Goal: Information Seeking & Learning: Learn about a topic

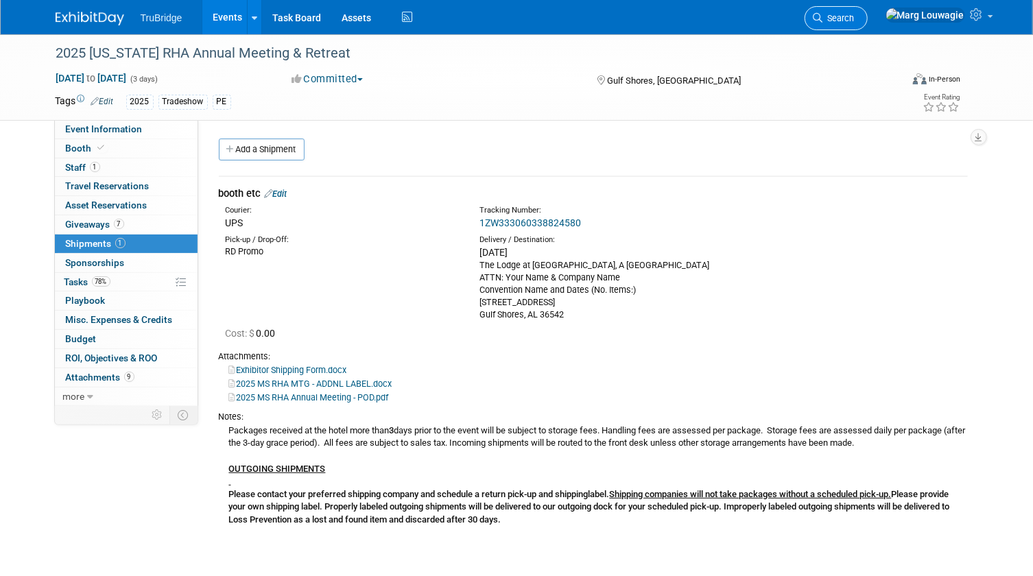
click at [823, 14] on icon at bounding box center [818, 18] width 10 height 10
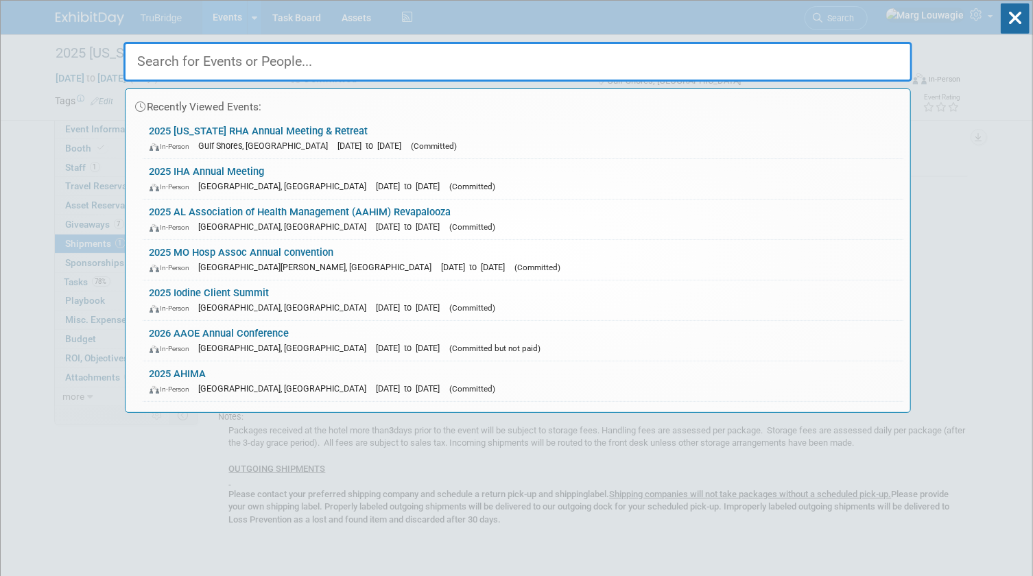
click at [822, 55] on input "text" at bounding box center [517, 62] width 789 height 40
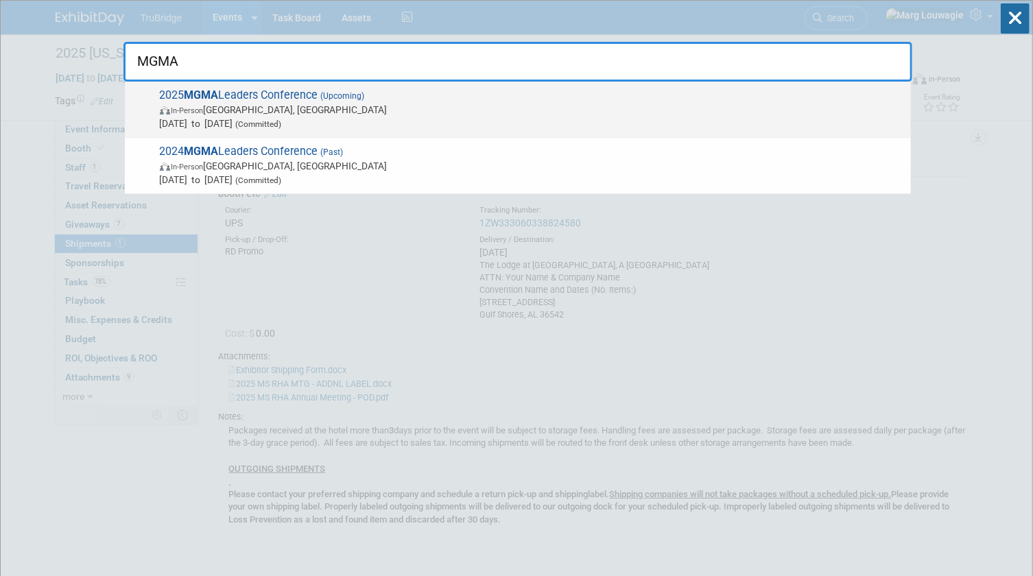
type input "MGMA"
click at [316, 104] on span "In-Person Orlando, FL" at bounding box center [532, 110] width 744 height 14
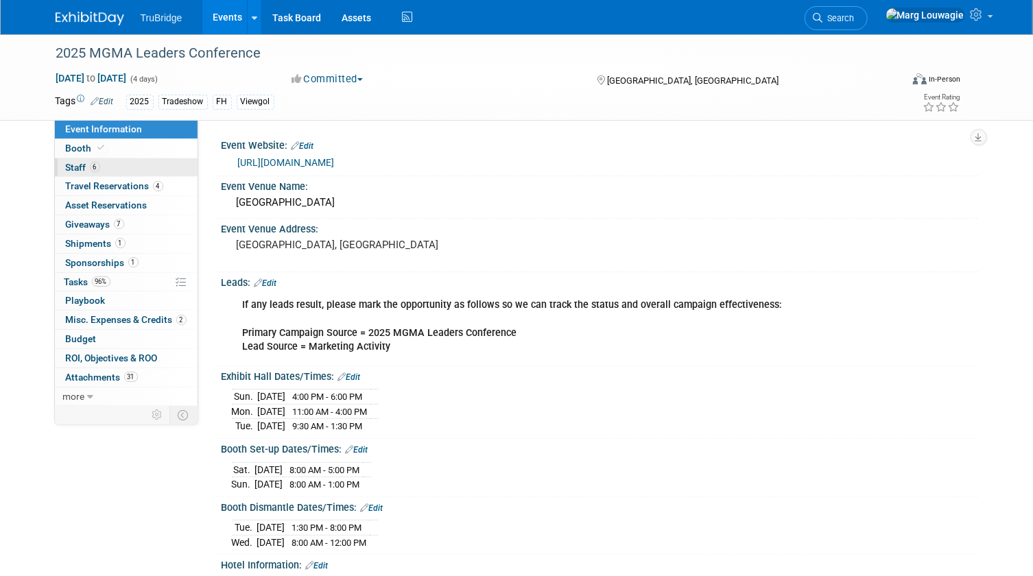
click at [113, 167] on link "6 Staff 6" at bounding box center [126, 167] width 143 height 19
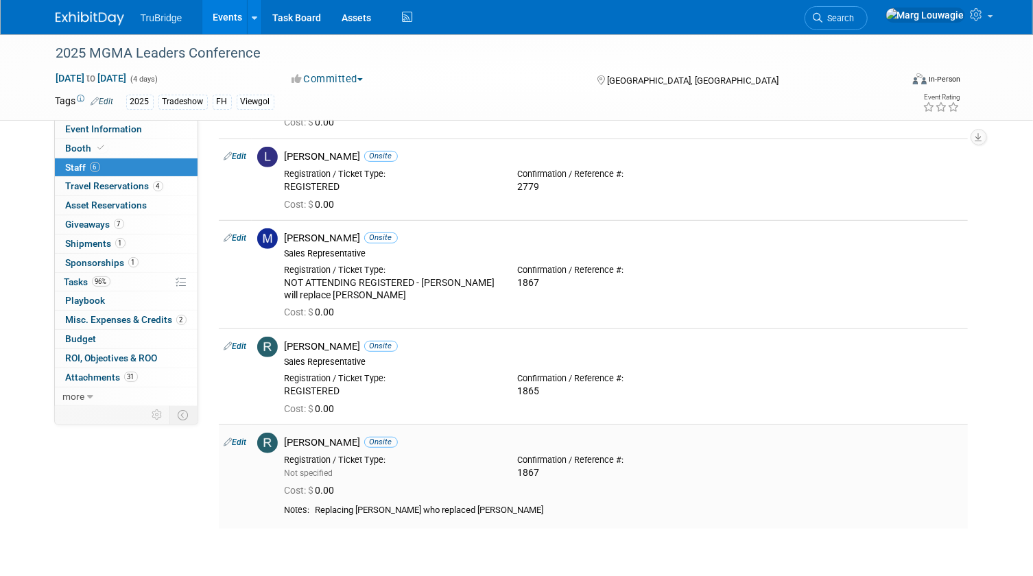
scroll to position [249, 0]
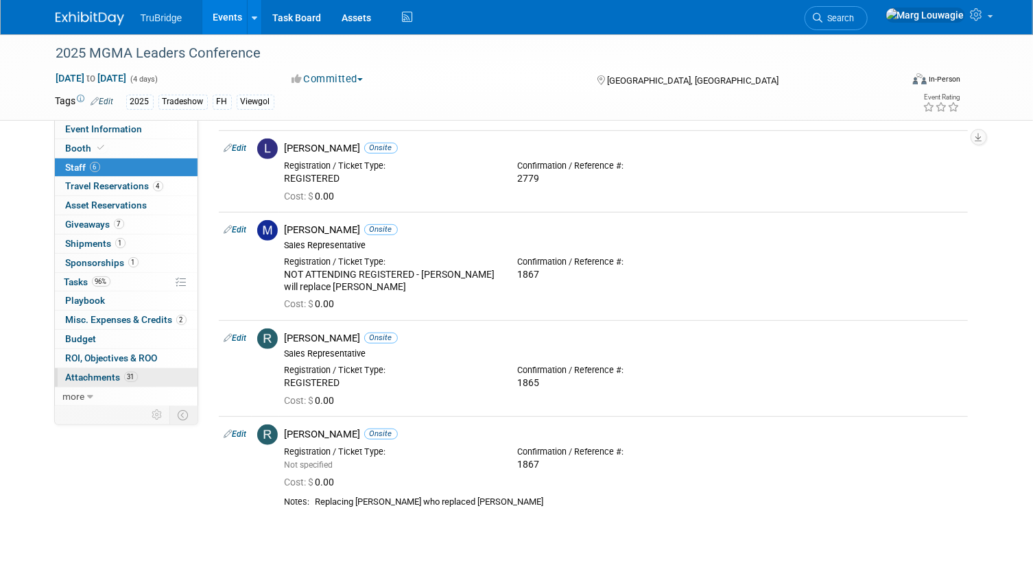
click at [91, 378] on span "Attachments 31" at bounding box center [102, 377] width 72 height 11
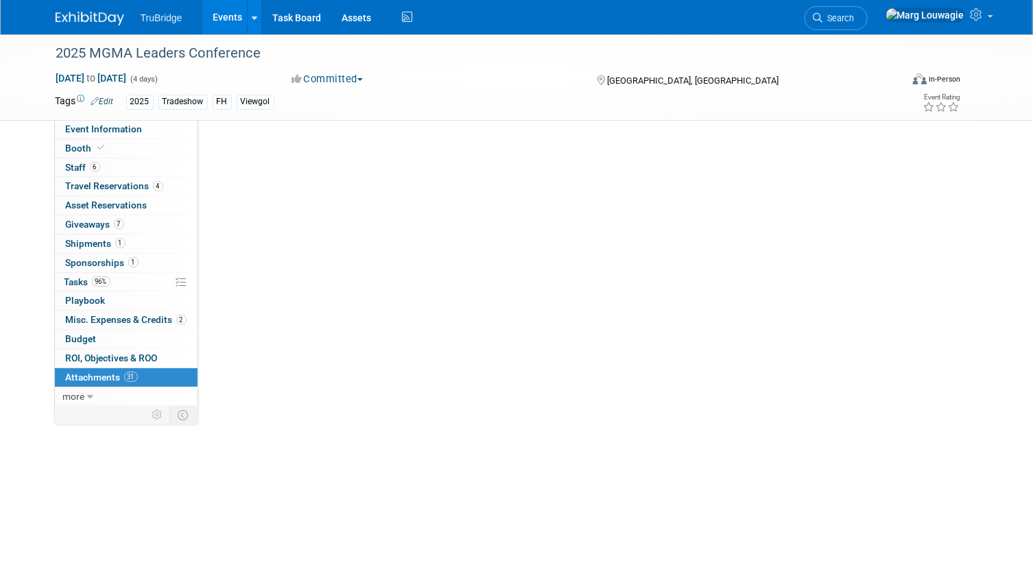
scroll to position [0, 0]
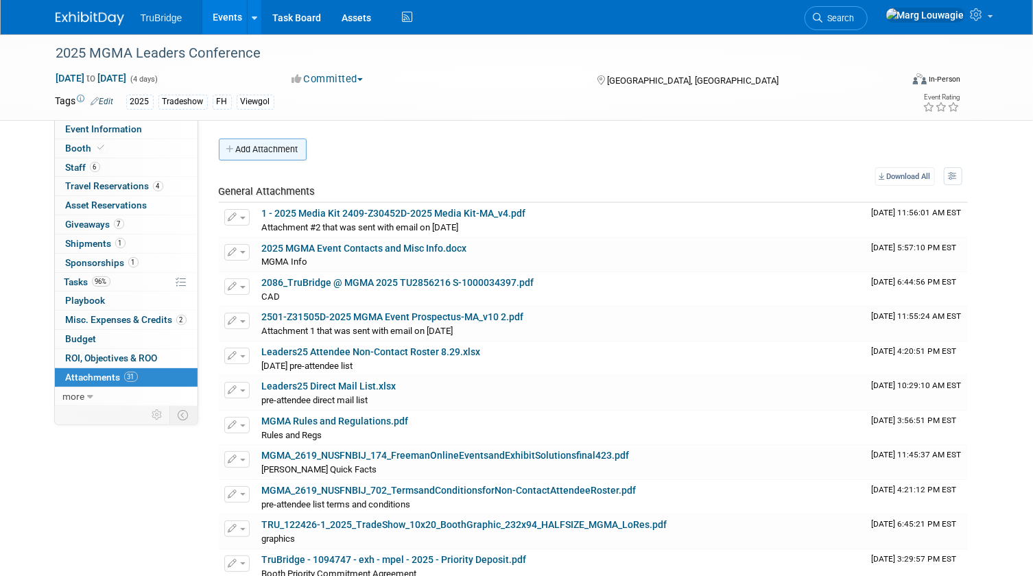
click at [278, 151] on button "Add Attachment" at bounding box center [263, 150] width 88 height 22
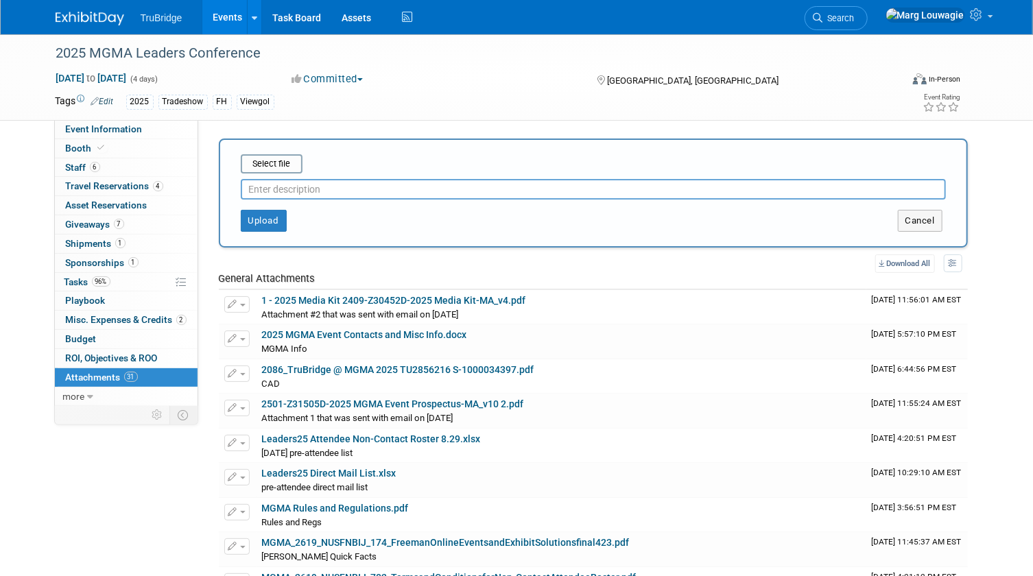
click at [296, 187] on input "text" at bounding box center [593, 189] width 705 height 21
type input "final pre-show non contact list"
click at [253, 159] on input "file" at bounding box center [219, 164] width 163 height 16
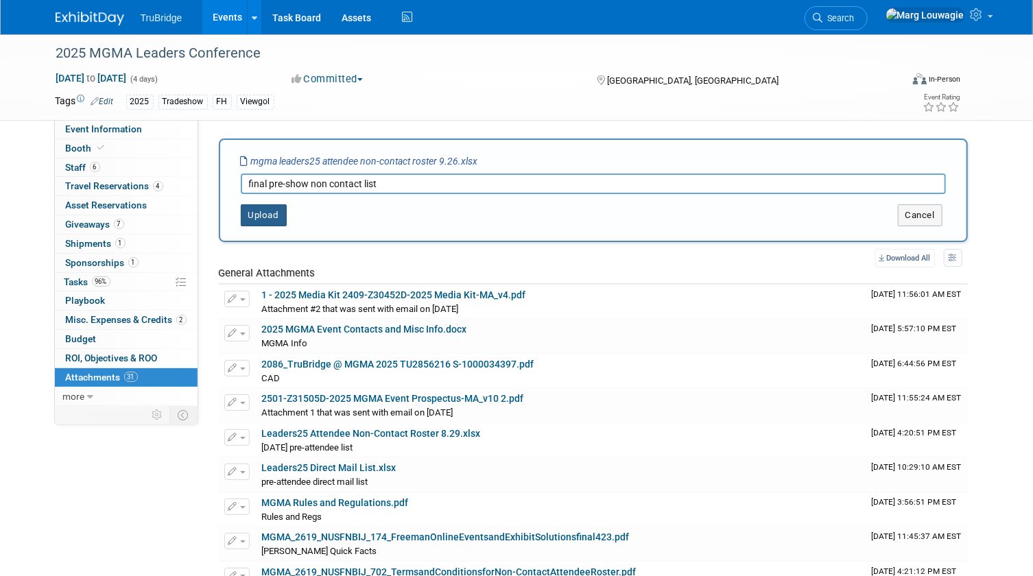
click at [278, 212] on button "Upload" at bounding box center [264, 215] width 46 height 22
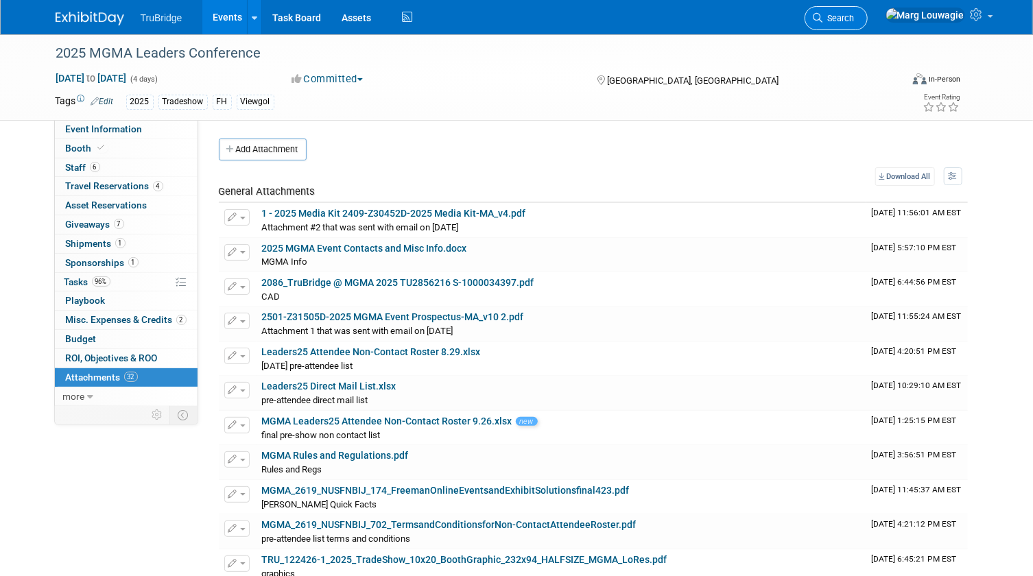
click at [855, 20] on span "Search" at bounding box center [839, 18] width 32 height 10
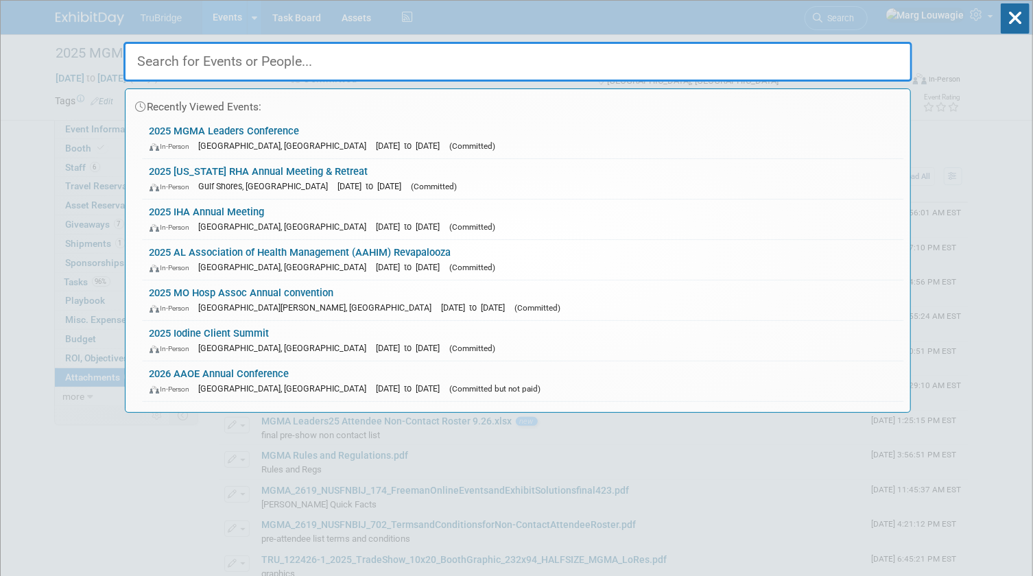
click at [871, 56] on input "text" at bounding box center [517, 62] width 789 height 40
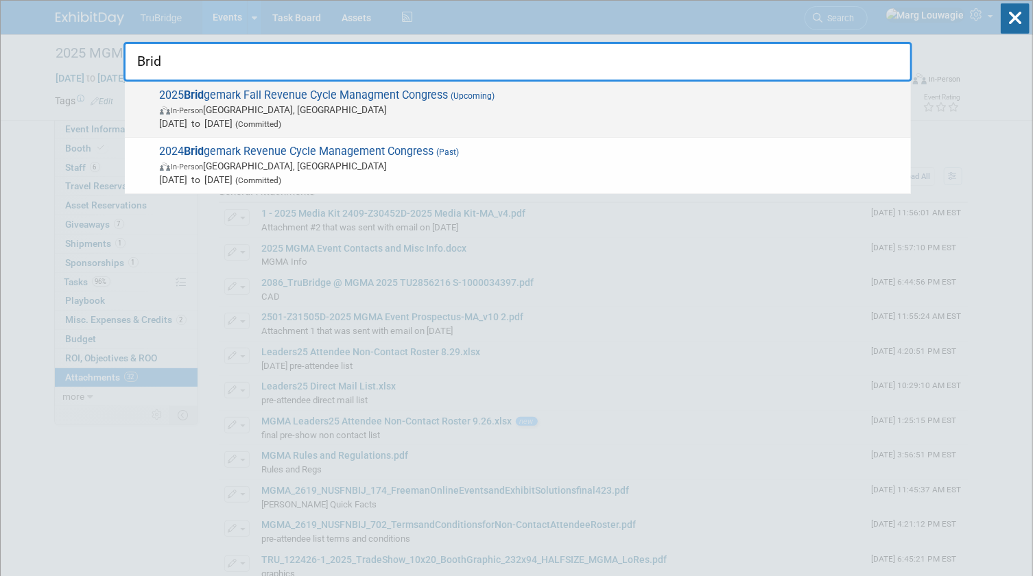
type input "Brid"
click at [268, 98] on span "2025 Brid gemark Fall Revenue Cycle Managment Congress (Upcoming) In-Person Dal…" at bounding box center [530, 109] width 748 height 42
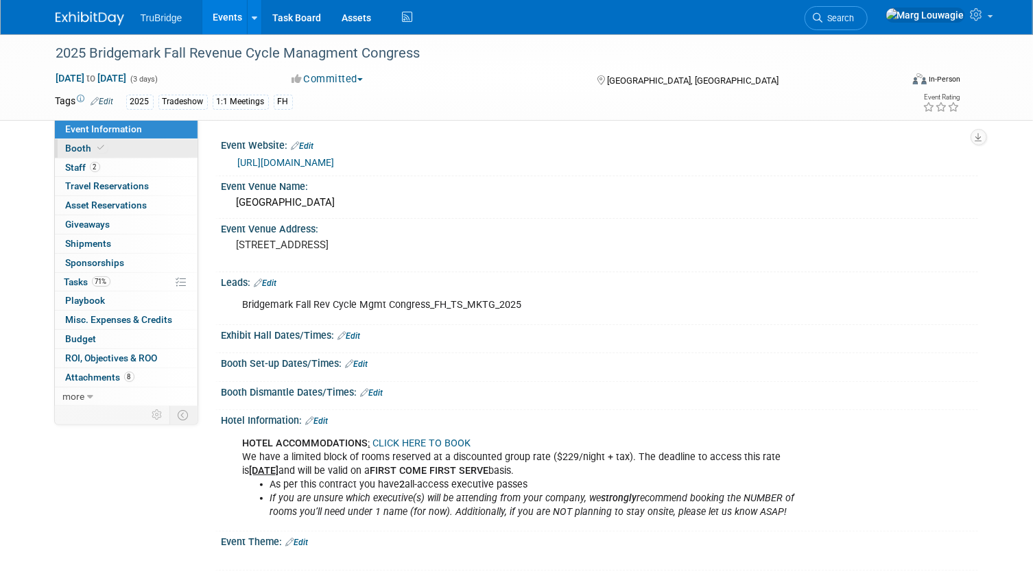
click at [129, 149] on link "Booth" at bounding box center [126, 148] width 143 height 19
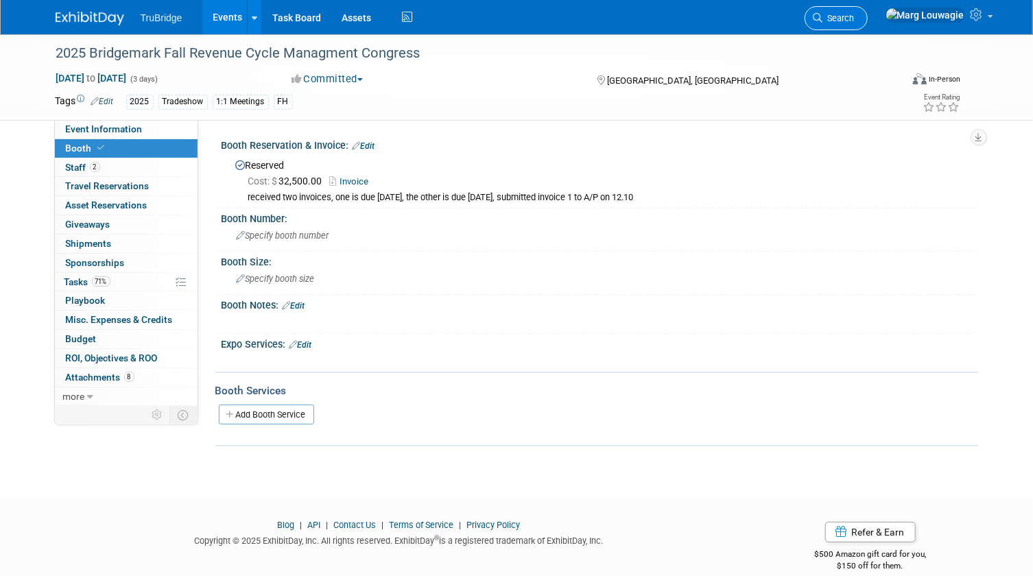
click at [823, 21] on icon at bounding box center [818, 18] width 10 height 10
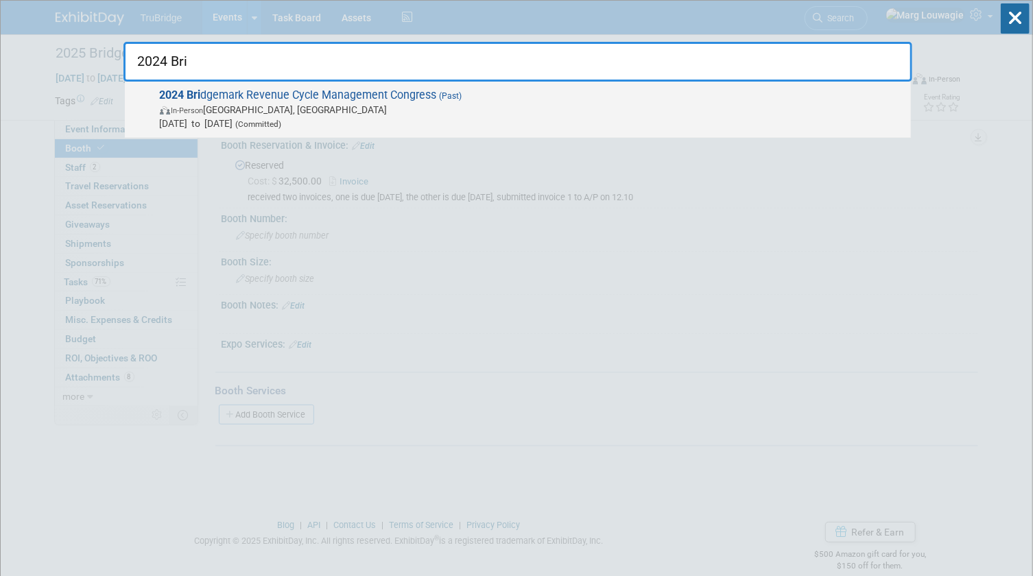
type input "2024 Bri"
click at [230, 107] on span "In-Person San Diego, CA" at bounding box center [532, 110] width 744 height 14
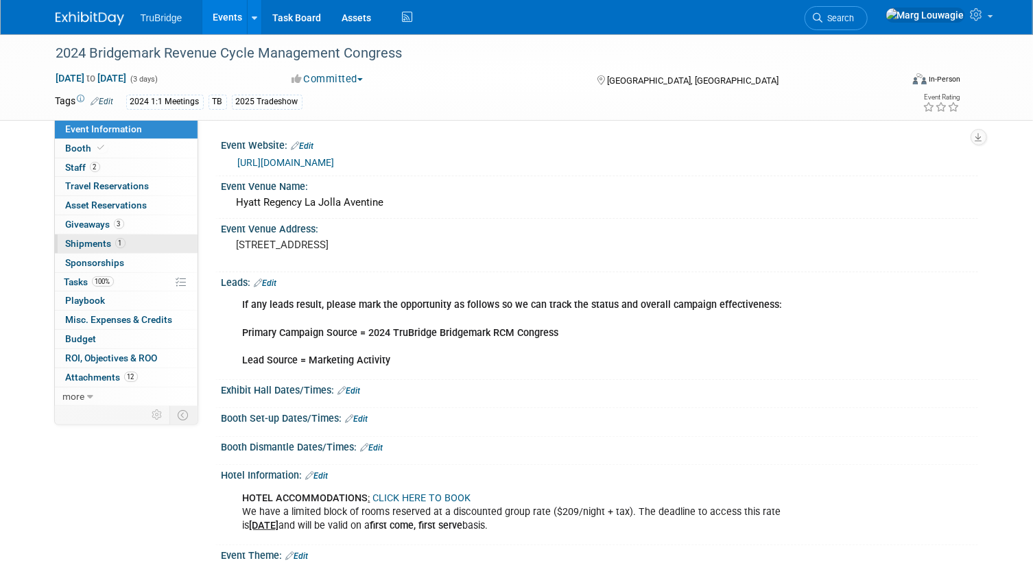
click at [106, 239] on span "Shipments 1" at bounding box center [96, 243] width 60 height 11
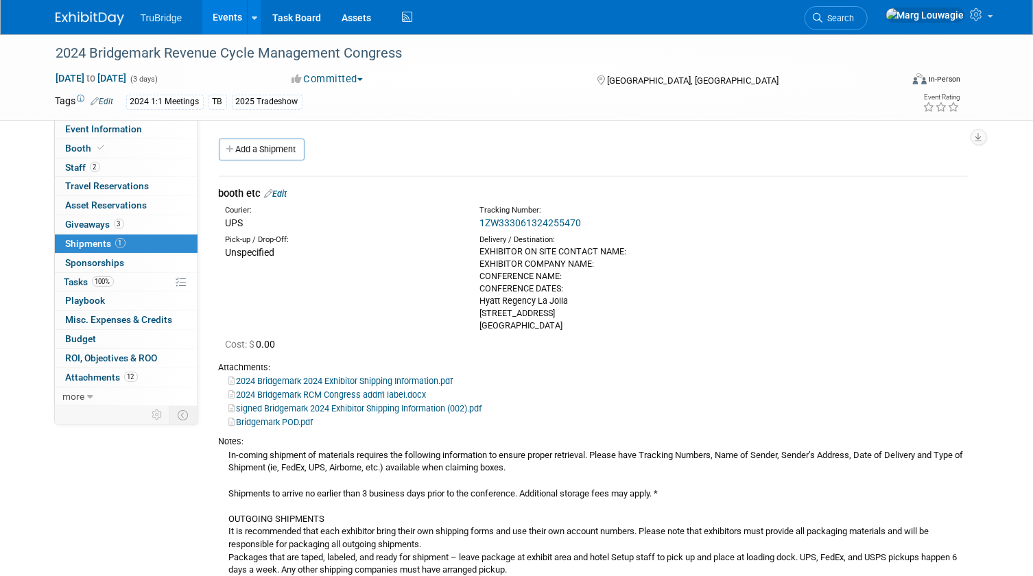
click at [354, 377] on link "2024 Bridgemark 2024 Exhibitor Shipping Information.pdf" at bounding box center [341, 381] width 224 height 10
drag, startPoint x: 888, startPoint y: 16, endPoint x: 883, endPoint y: 39, distance: 23.1
click at [855, 16] on span "Search" at bounding box center [839, 18] width 32 height 10
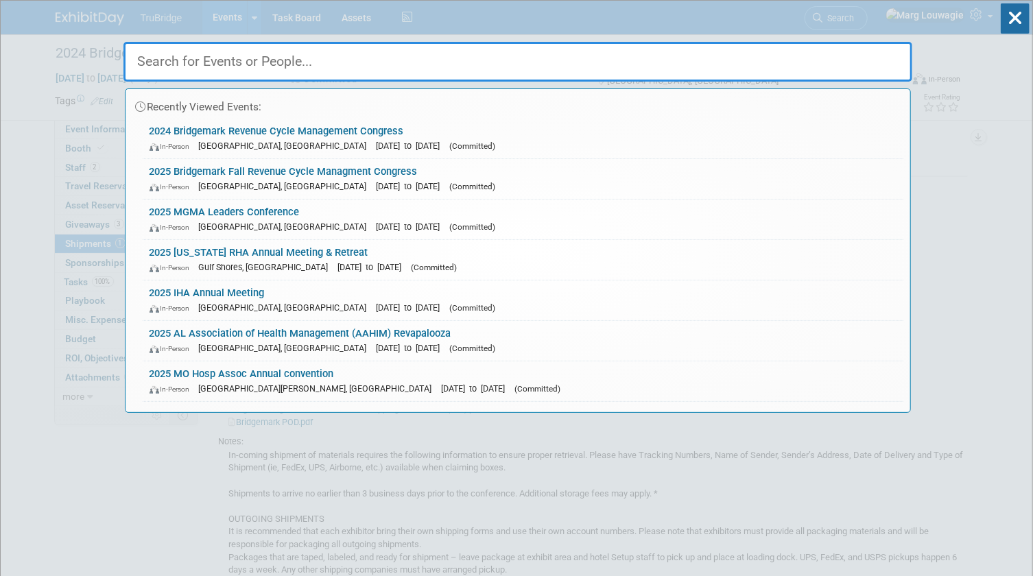
click at [878, 59] on input "text" at bounding box center [517, 62] width 789 height 40
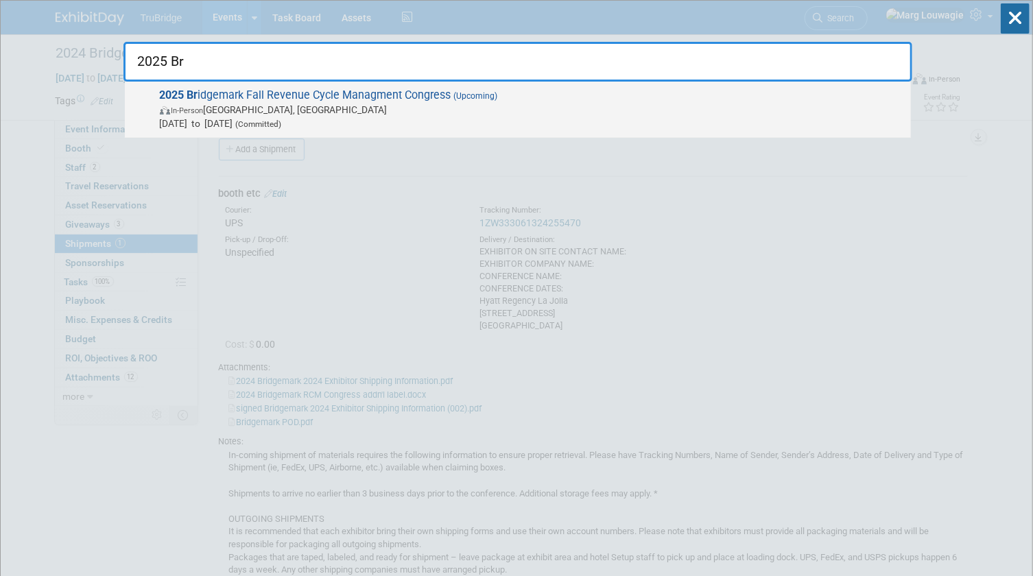
type input "2025 Br"
click at [340, 105] on span "In-Person Dallas, TX" at bounding box center [532, 110] width 744 height 14
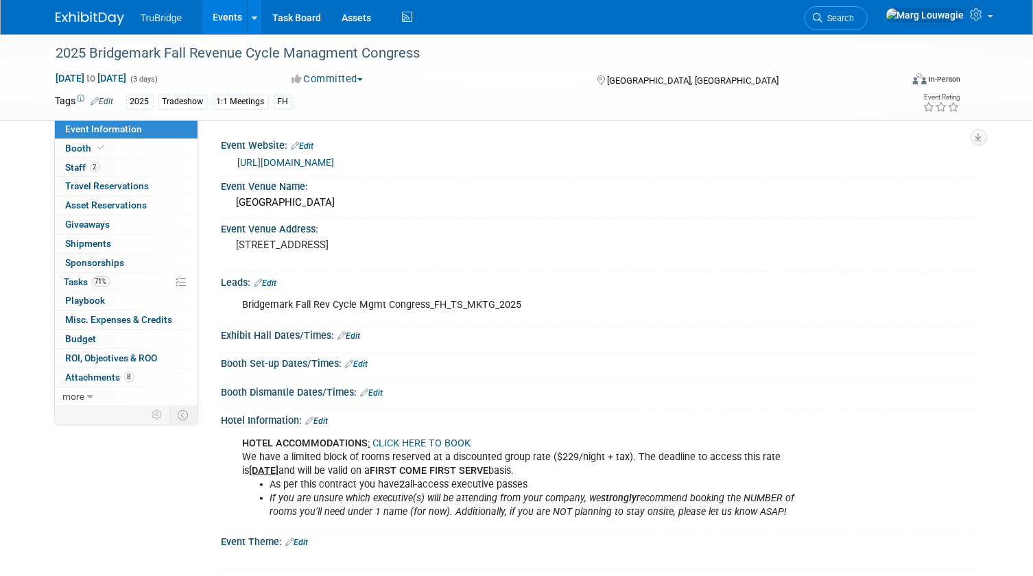
click at [335, 162] on link "[URL][DOMAIN_NAME]" at bounding box center [286, 162] width 97 height 11
click at [868, 10] on link "Search" at bounding box center [836, 18] width 63 height 24
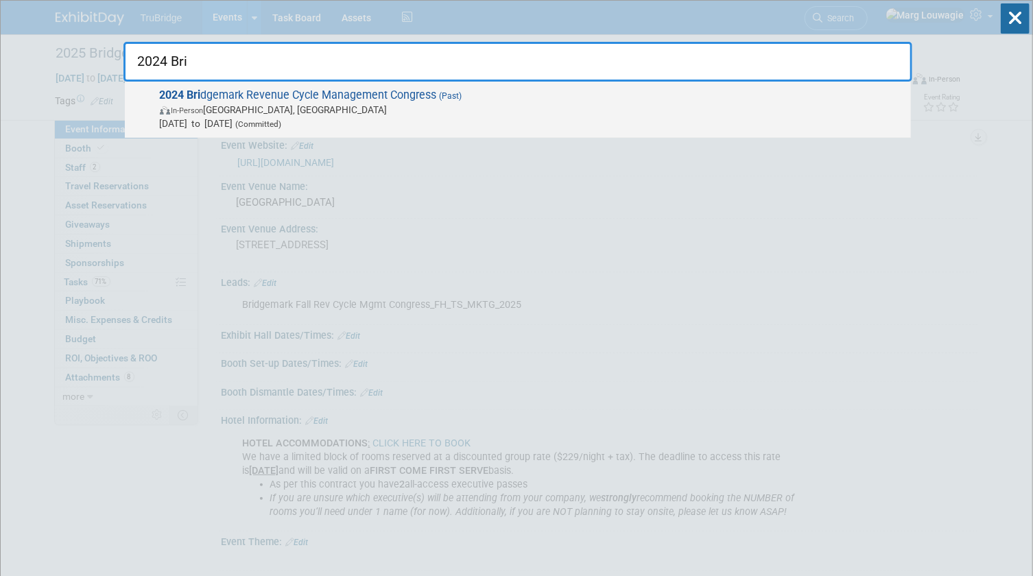
type input "2024 Bri"
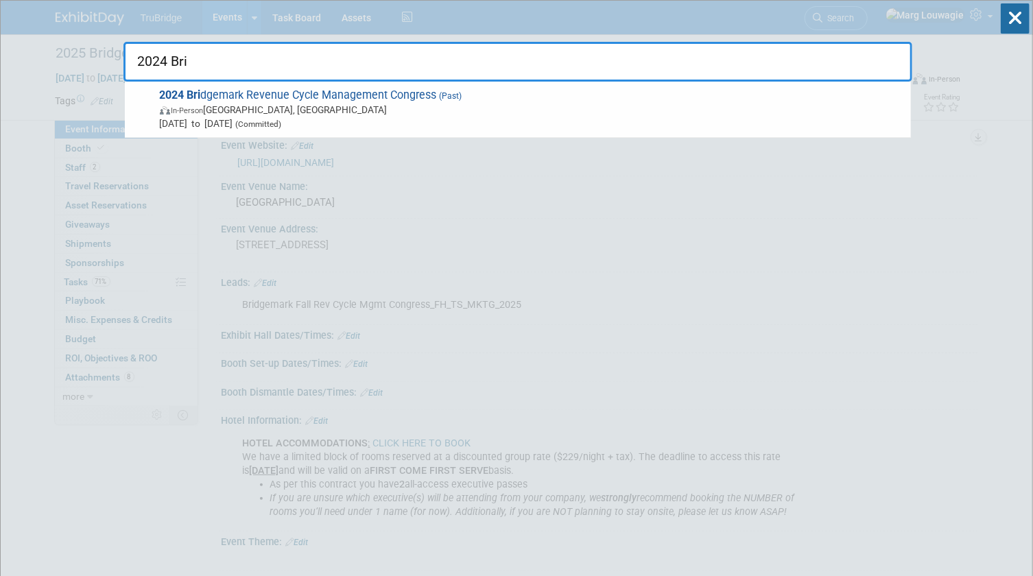
drag, startPoint x: 206, startPoint y: 106, endPoint x: 628, endPoint y: 123, distance: 422.2
click at [204, 106] on span "In-Person" at bounding box center [187, 110] width 32 height 9
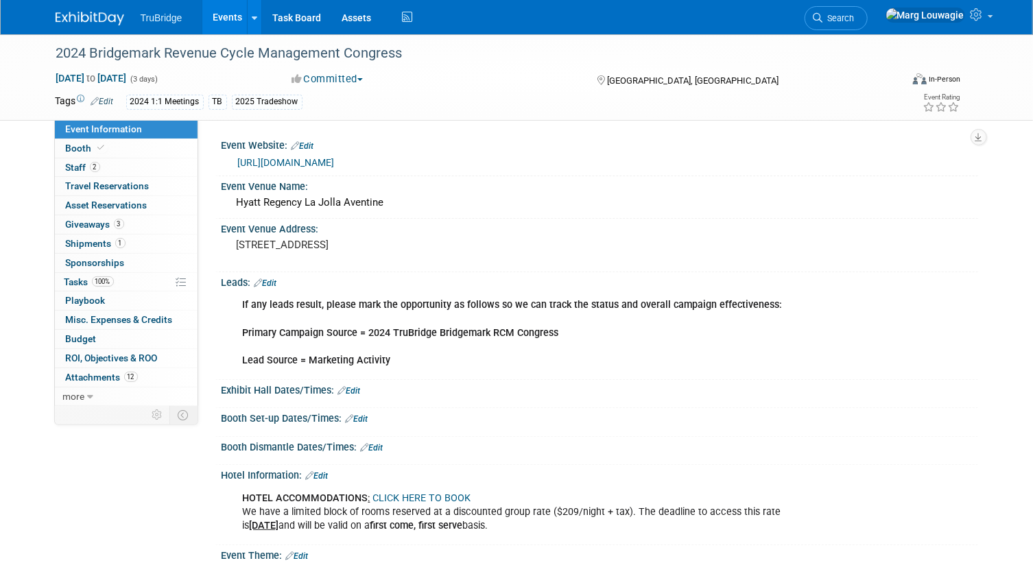
drag, startPoint x: 871, startPoint y: 14, endPoint x: 875, endPoint y: 42, distance: 27.7
click at [823, 14] on icon at bounding box center [818, 18] width 10 height 10
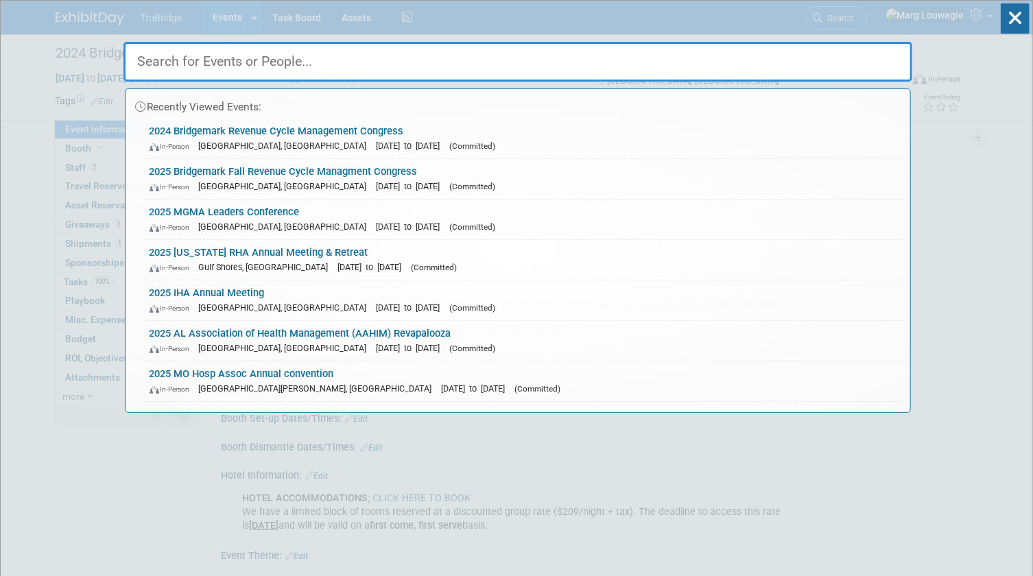
click at [863, 55] on input "text" at bounding box center [517, 62] width 789 height 40
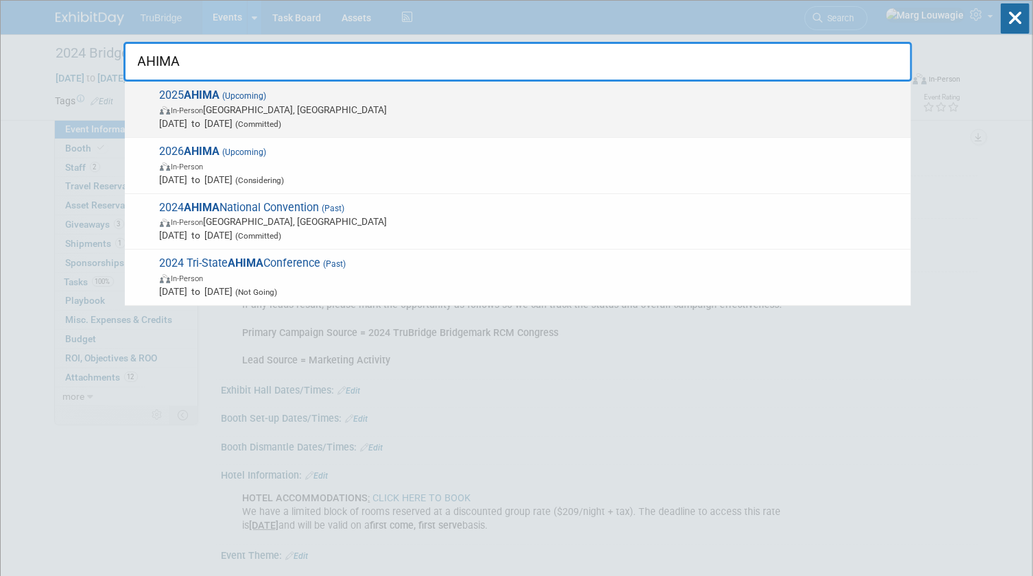
type input "AHIMA"
click at [277, 110] on span "In-Person Minneapolis, MN" at bounding box center [532, 110] width 744 height 14
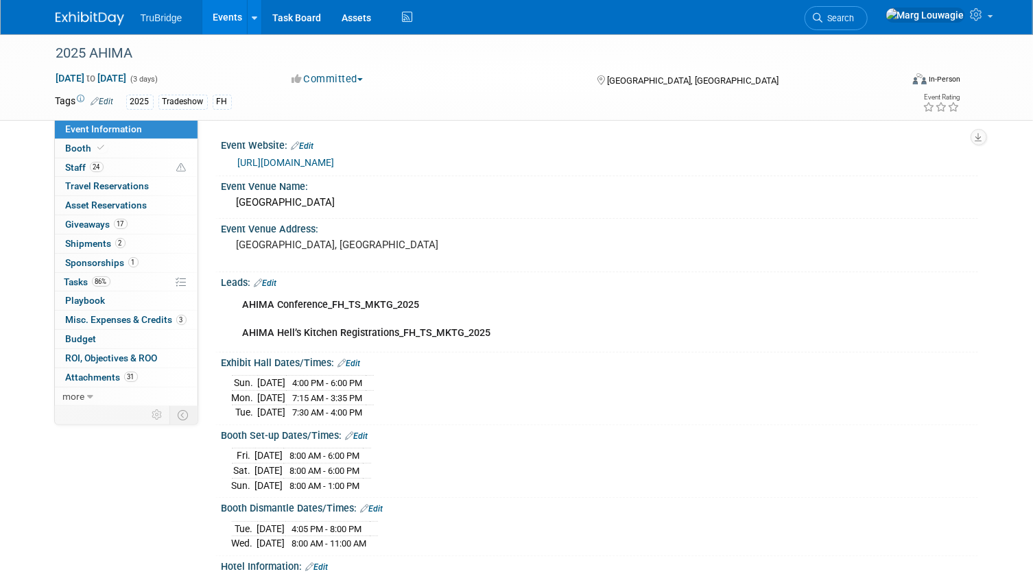
click at [324, 164] on link "[URL][DOMAIN_NAME]" at bounding box center [286, 162] width 97 height 11
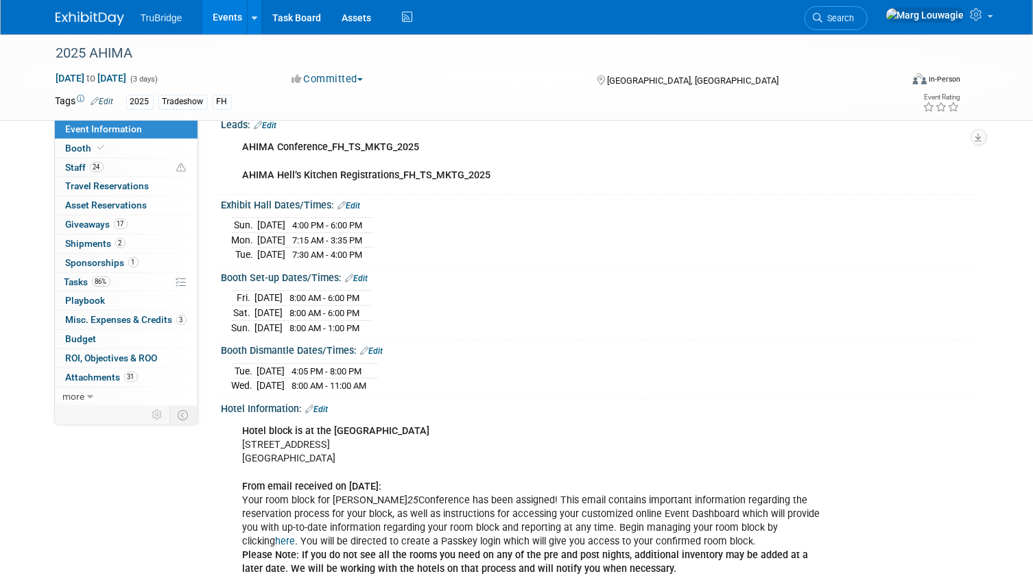
scroll to position [124, 0]
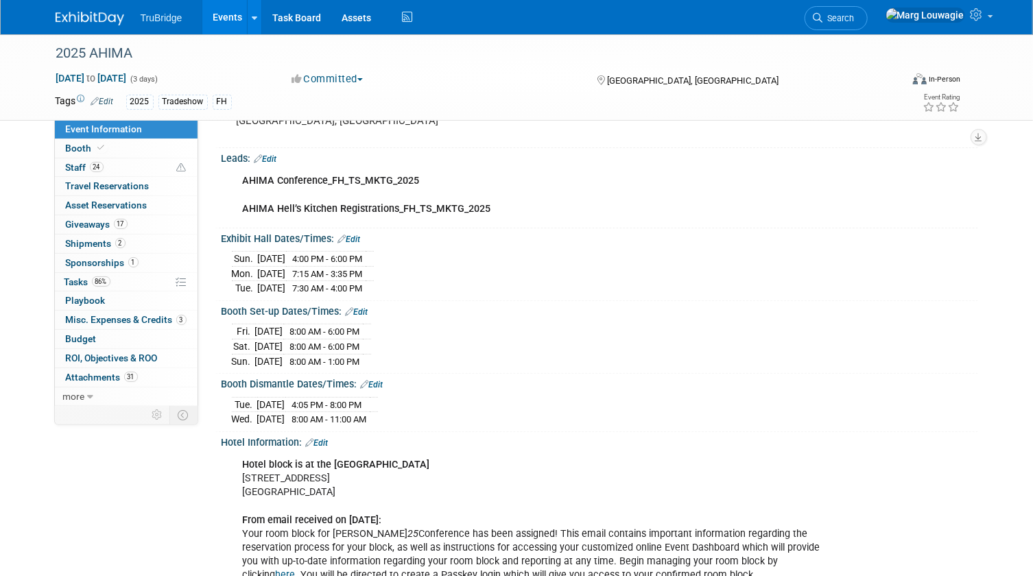
drag, startPoint x: 222, startPoint y: 233, endPoint x: 391, endPoint y: 287, distance: 177.0
click at [391, 287] on div "Exhibit Hall Dates/Times: Edit [DATE] 4:00 PM - 6:00 PM [DATE] 7:15 AM - 3:35 P…" at bounding box center [596, 264] width 763 height 73
drag, startPoint x: 391, startPoint y: 287, endPoint x: 351, endPoint y: 272, distance: 42.5
copy div "Exhibit Hall Dates/Times: Edit [DATE] 4:00 PM - 6:00 PM [DATE] 7:15 AM - 3:35 P…"
click at [855, 18] on span "Search" at bounding box center [839, 18] width 32 height 10
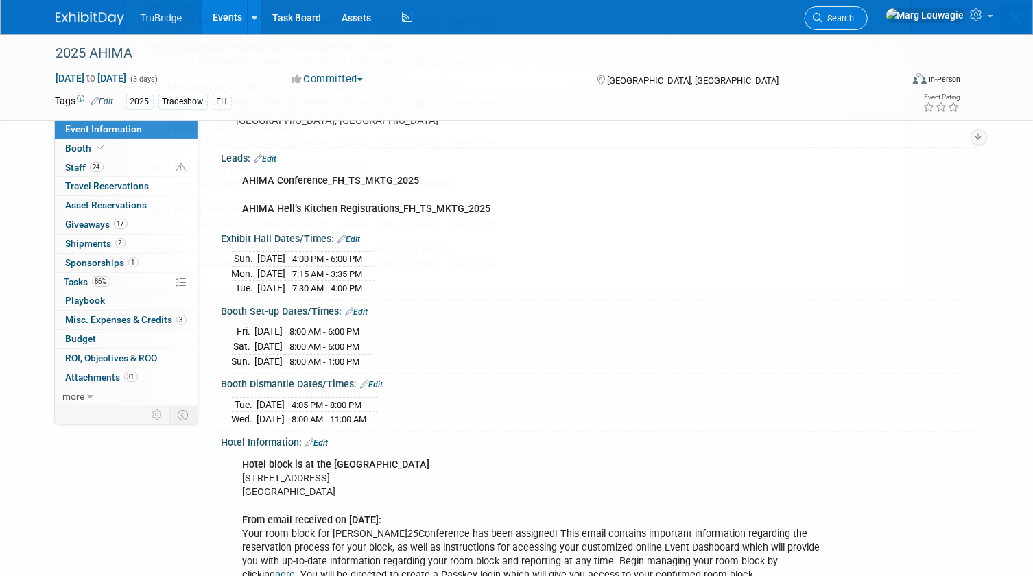
scroll to position [0, 0]
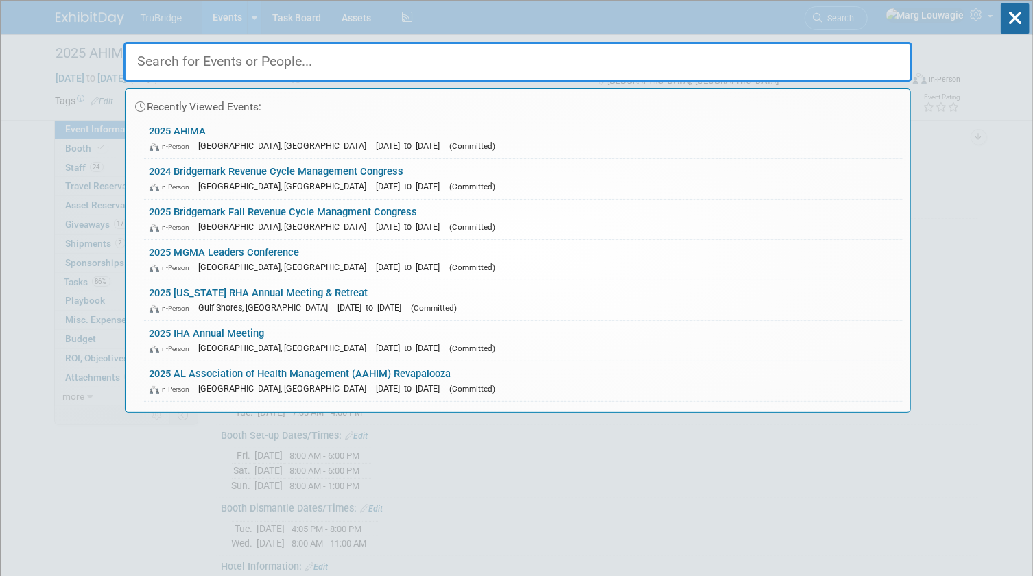
click at [872, 56] on input "text" at bounding box center [517, 62] width 789 height 40
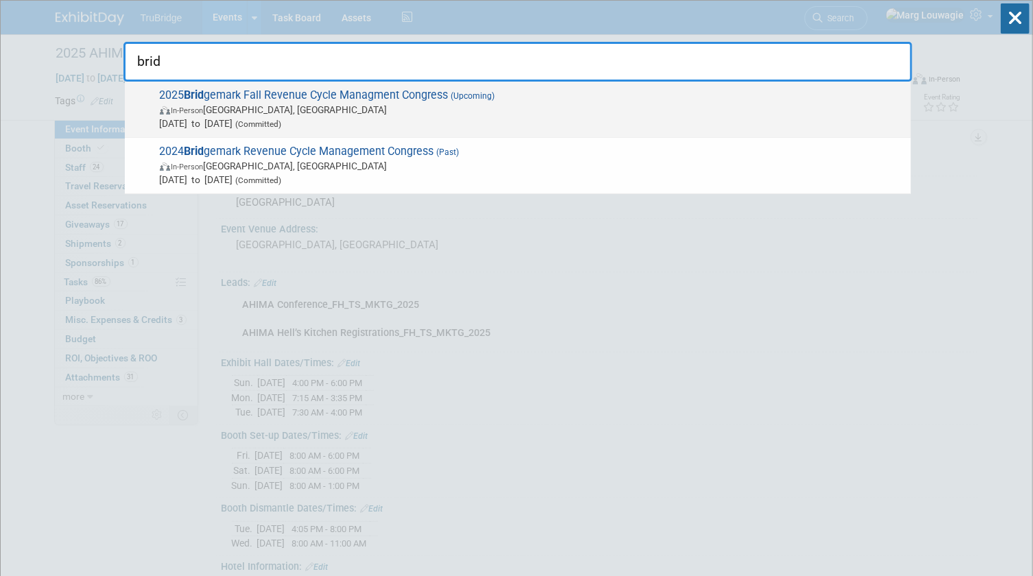
type input "brid"
click at [296, 98] on span "2025 Brid gemark Fall Revenue Cycle Managment Congress (Upcoming) In-Person Dal…" at bounding box center [530, 109] width 748 height 42
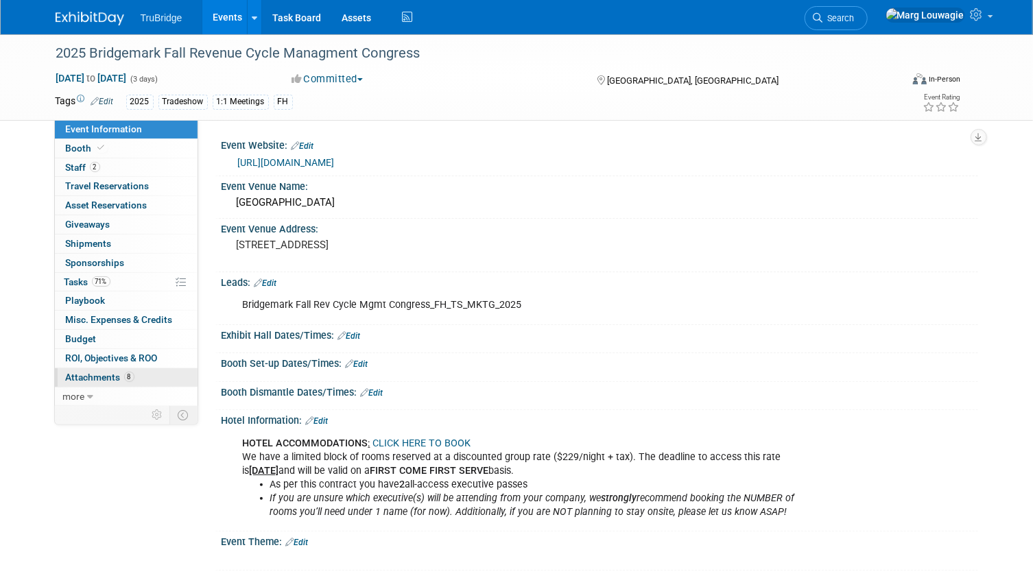
click at [106, 375] on span "Attachments 8" at bounding box center [100, 377] width 69 height 11
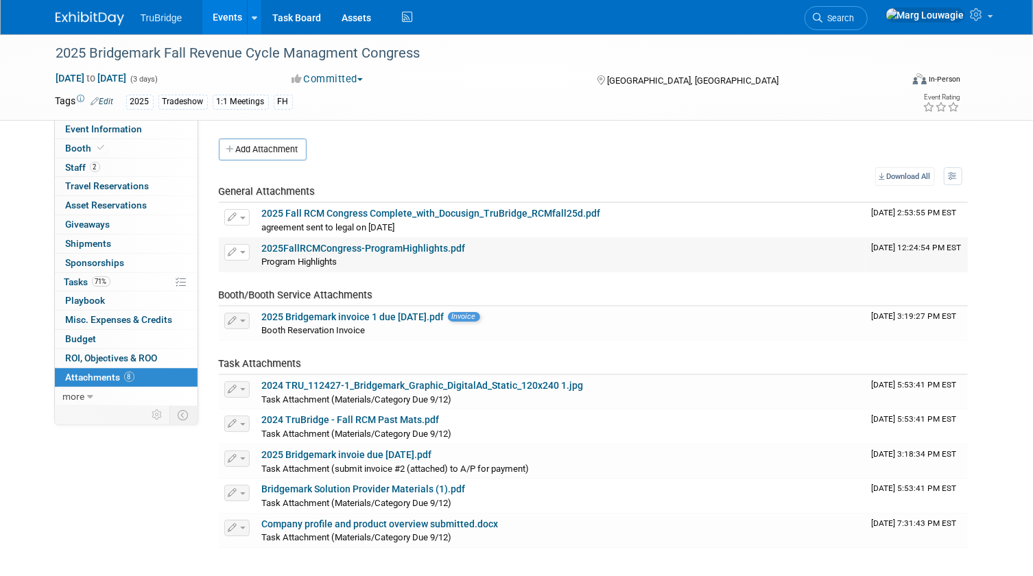
click at [455, 249] on link "2025FallRCMCongress-ProgramHighlights.pdf" at bounding box center [364, 248] width 204 height 11
click at [868, 12] on link "Search" at bounding box center [836, 18] width 63 height 24
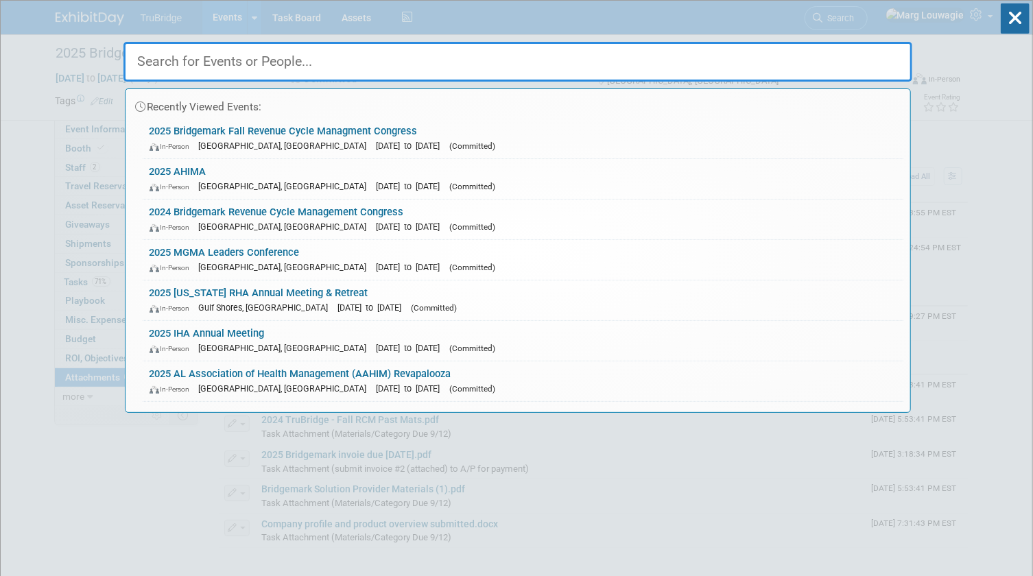
click at [874, 56] on input "text" at bounding box center [517, 62] width 789 height 40
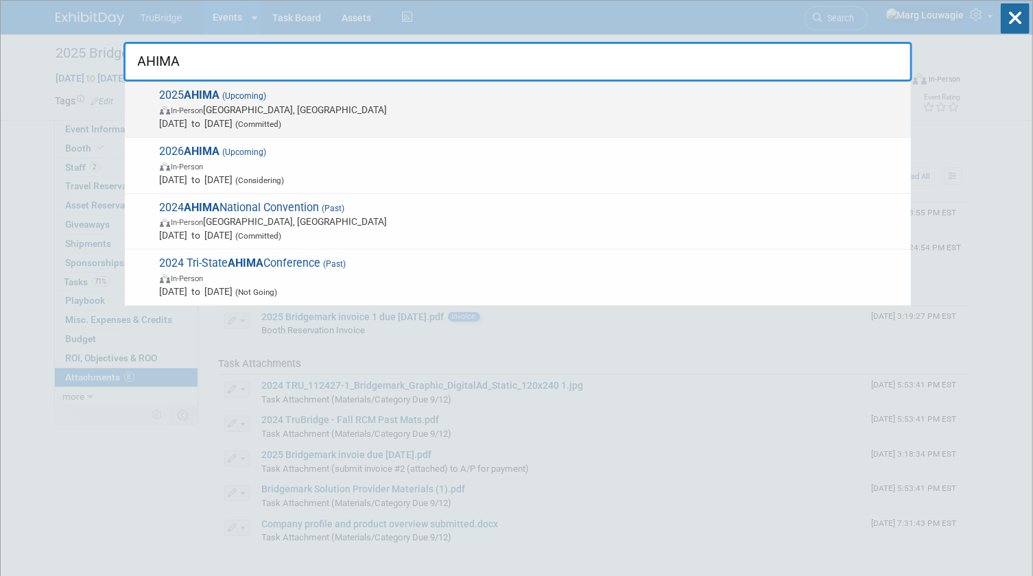
type input "AHIMA"
click at [252, 112] on span "In-Person [GEOGRAPHIC_DATA], [GEOGRAPHIC_DATA]" at bounding box center [532, 110] width 744 height 14
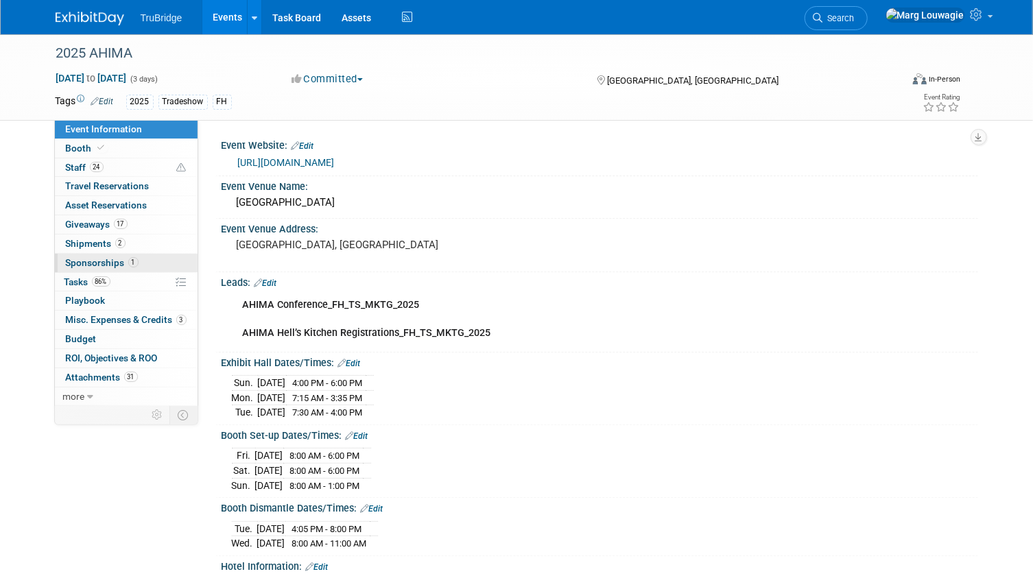
click at [112, 261] on span "Sponsorships 1" at bounding box center [102, 262] width 73 height 11
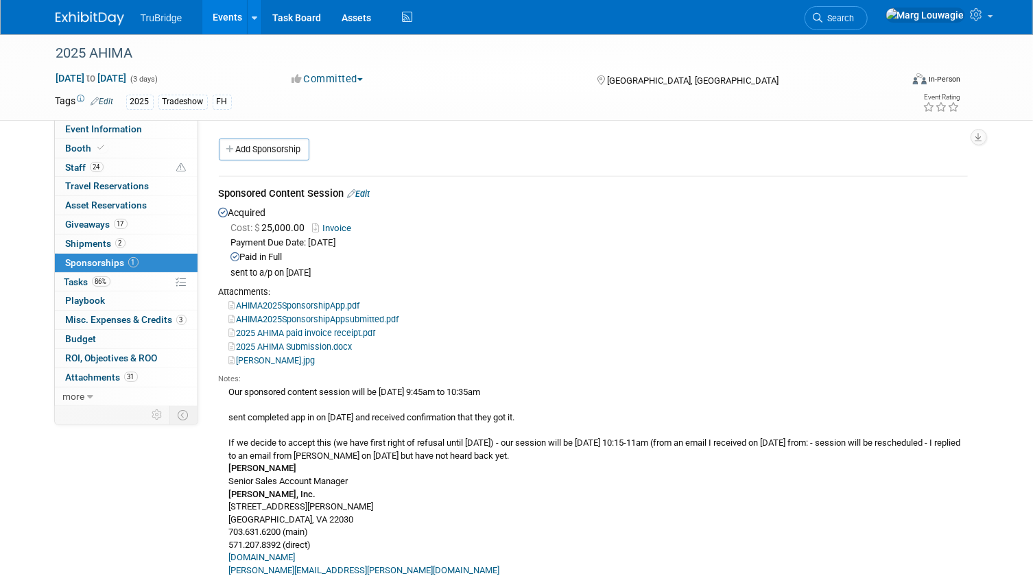
click at [364, 194] on link "Edit" at bounding box center [359, 194] width 23 height 10
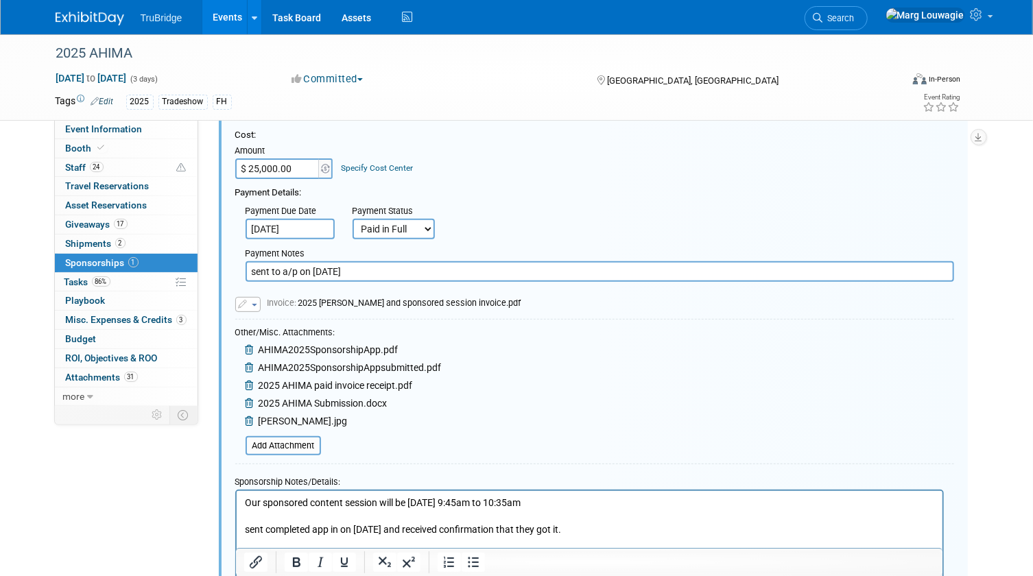
scroll to position [207, 0]
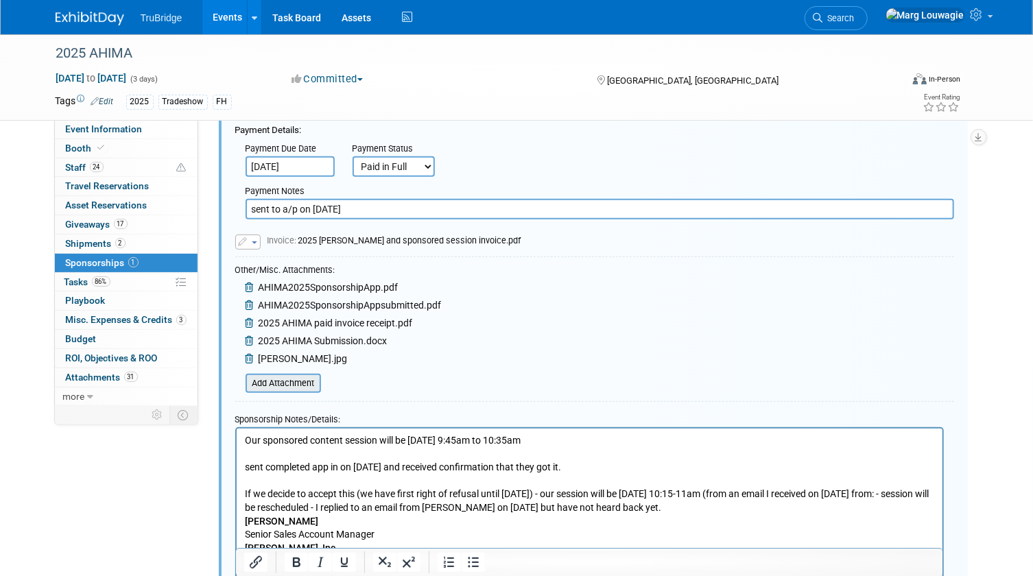
click at [303, 384] on input "file" at bounding box center [237, 383] width 163 height 16
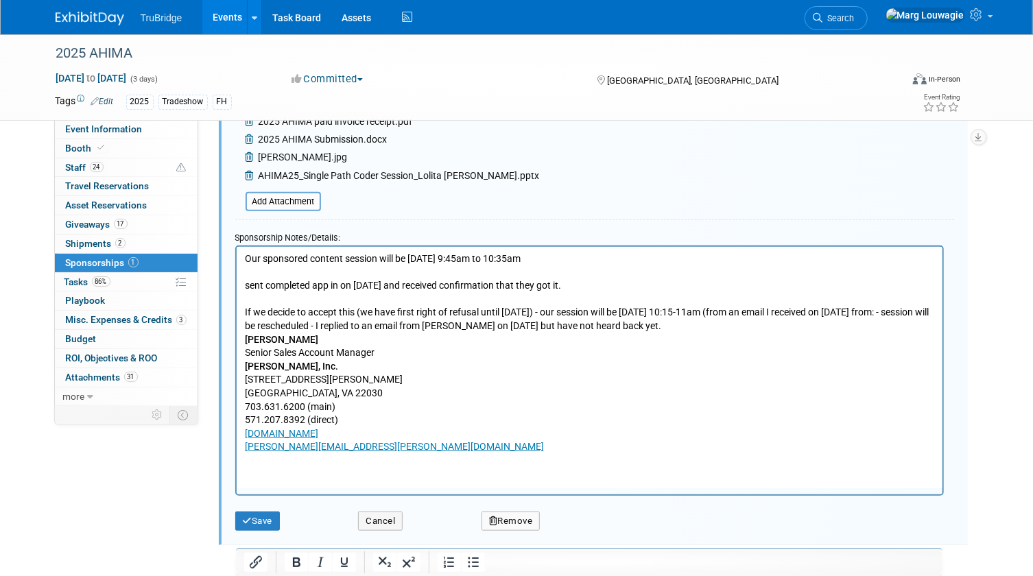
scroll to position [457, 0]
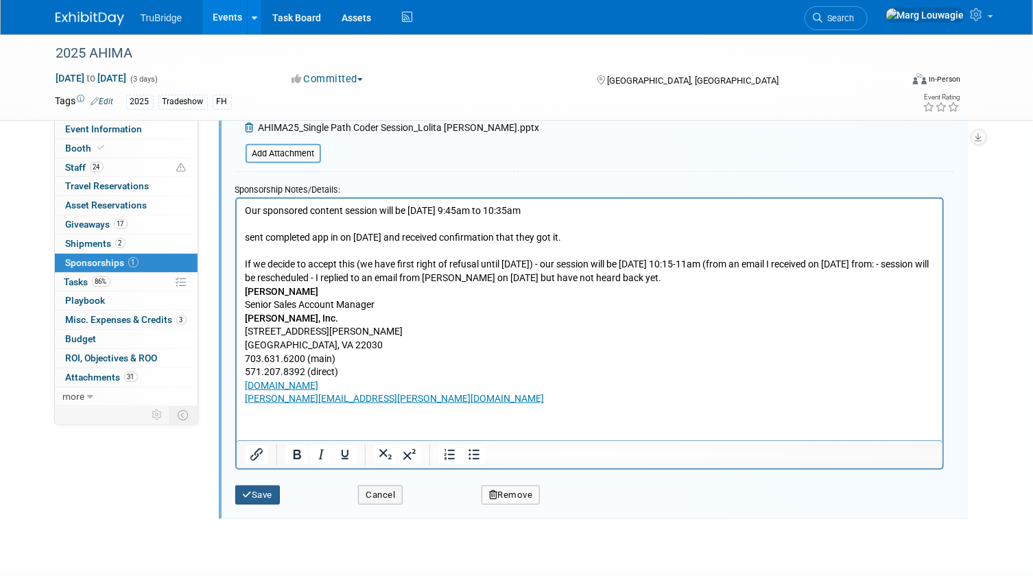
drag, startPoint x: 268, startPoint y: 488, endPoint x: 272, endPoint y: 473, distance: 15.6
click at [268, 480] on div "Save" at bounding box center [286, 491] width 123 height 28
click at [265, 488] on button "Save" at bounding box center [257, 495] width 45 height 19
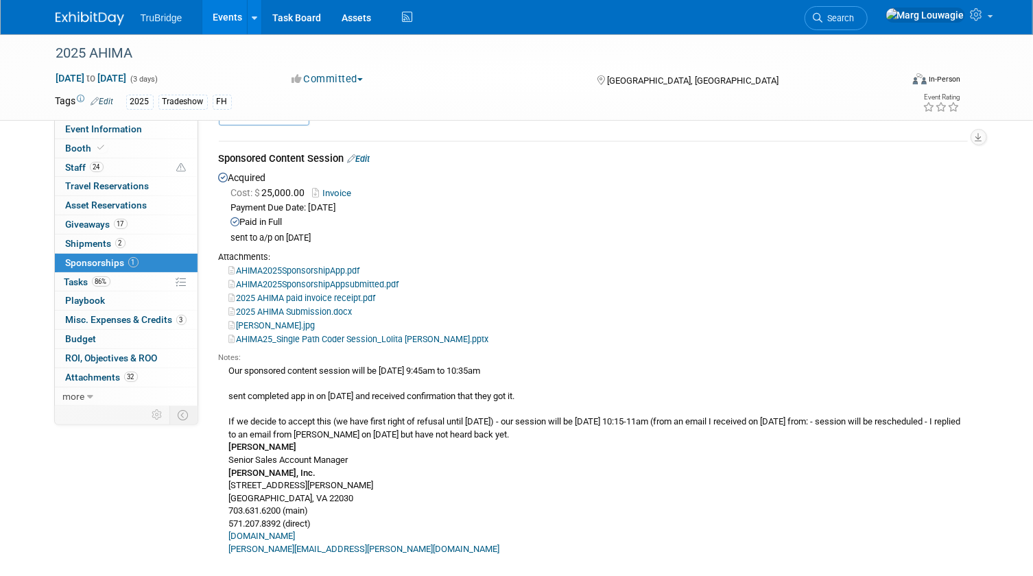
scroll to position [0, 0]
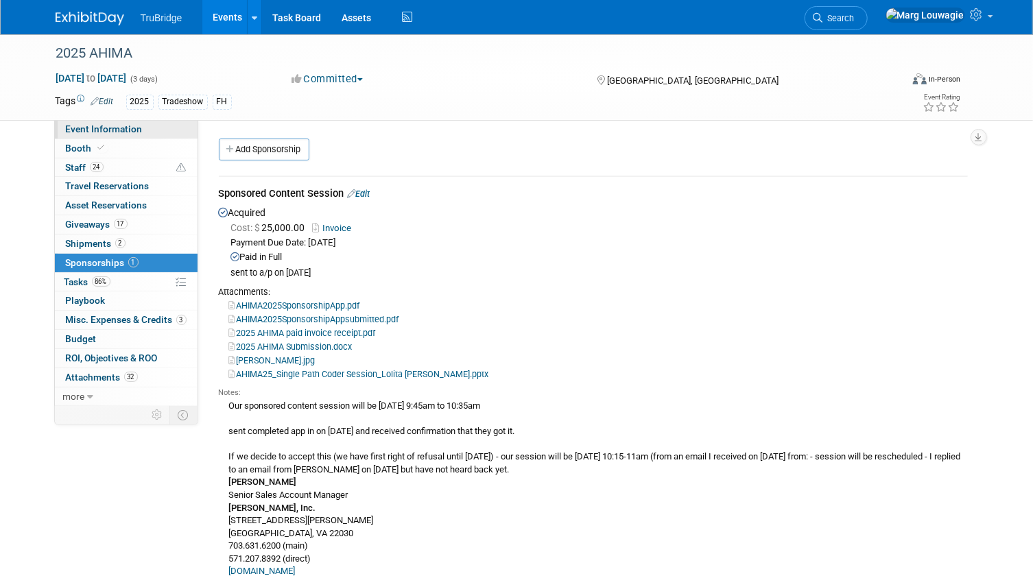
click at [133, 128] on span "Event Information" at bounding box center [104, 128] width 77 height 11
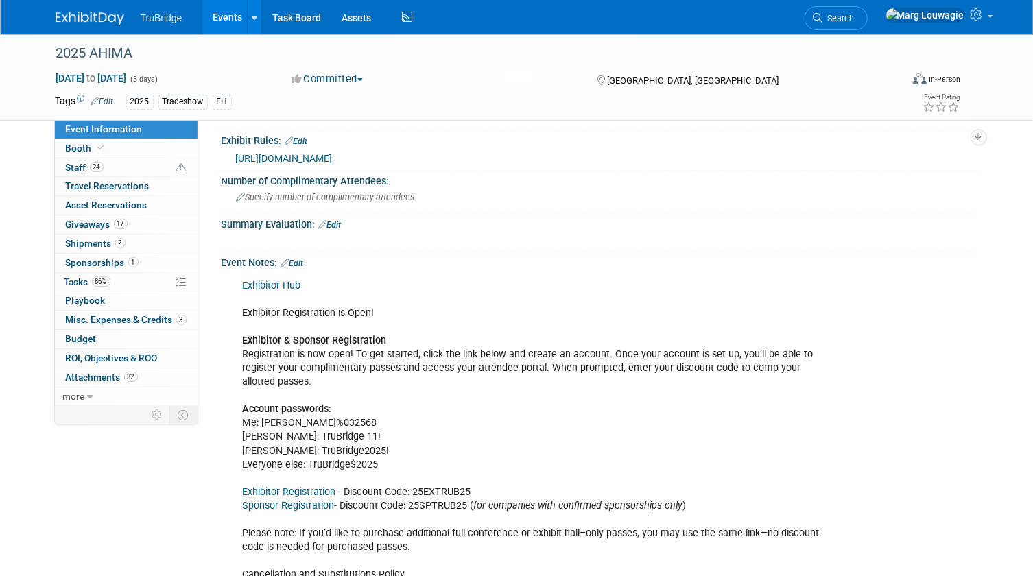
scroll to position [1399, 0]
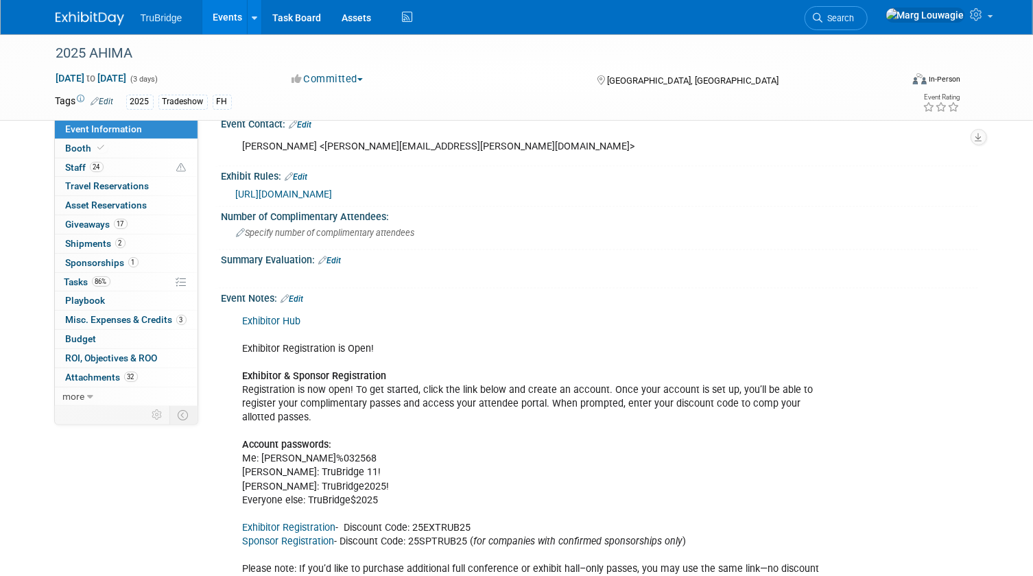
click at [278, 316] on link "Exhibitor Hub" at bounding box center [272, 322] width 58 height 12
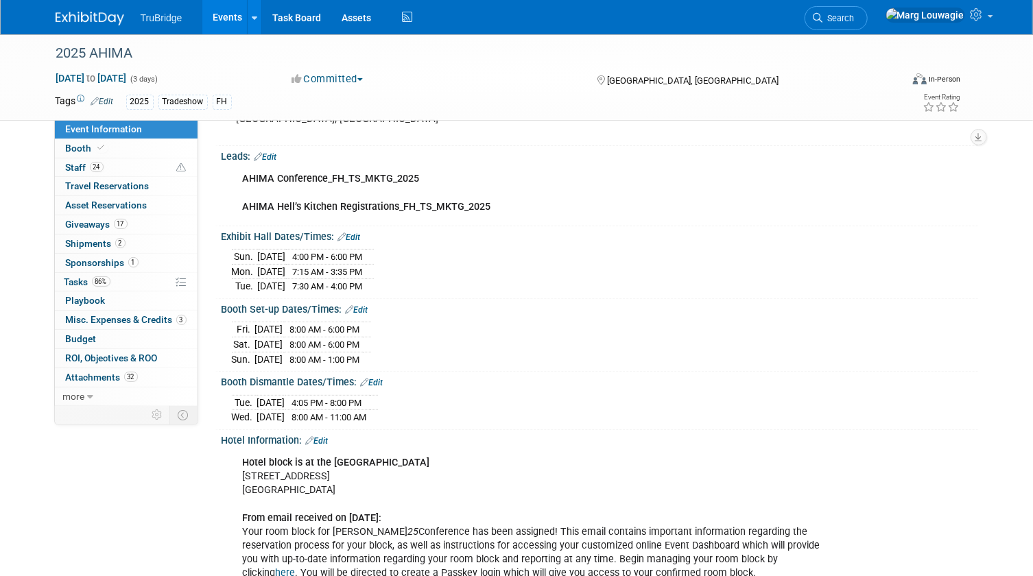
scroll to position [0, 0]
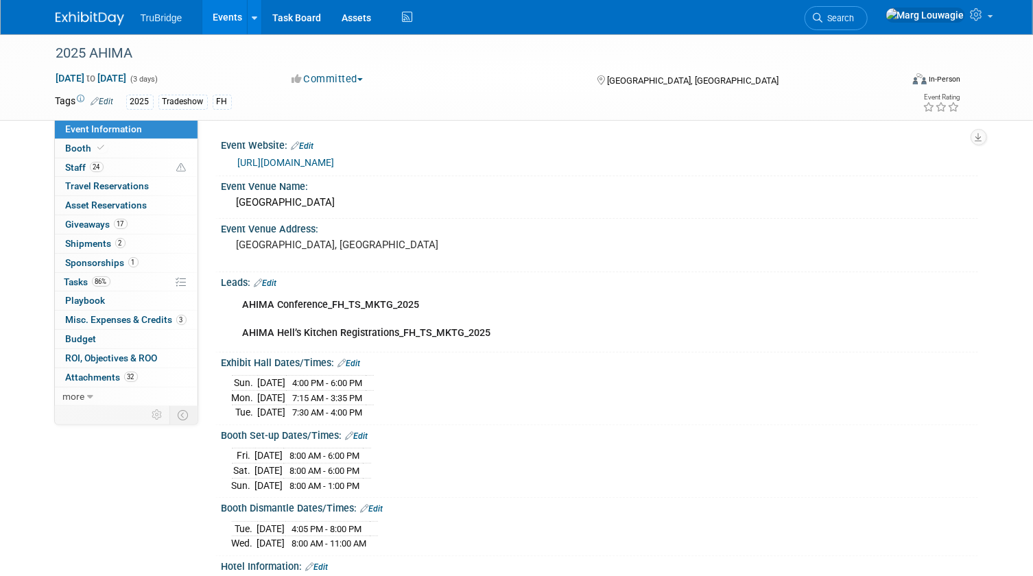
click at [322, 158] on link "[URL][DOMAIN_NAME]" at bounding box center [286, 162] width 97 height 11
